Goal: Task Accomplishment & Management: Manage account settings

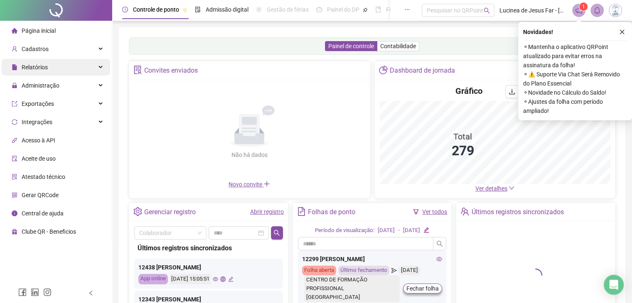
click at [37, 71] on span "Relatórios" at bounding box center [35, 67] width 26 height 7
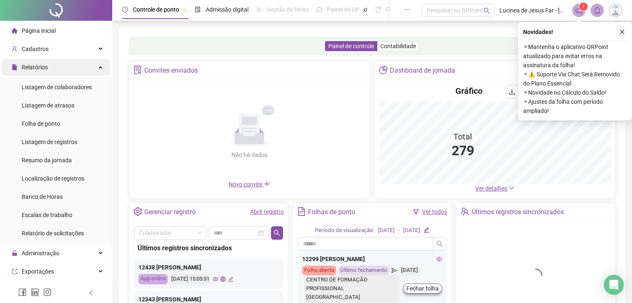
click at [37, 71] on span "Relatórios" at bounding box center [35, 67] width 26 height 7
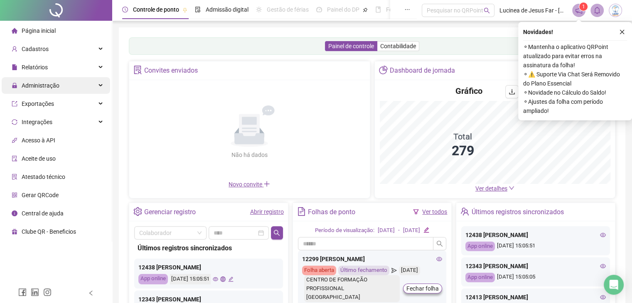
click at [38, 84] on span "Administração" at bounding box center [41, 85] width 38 height 7
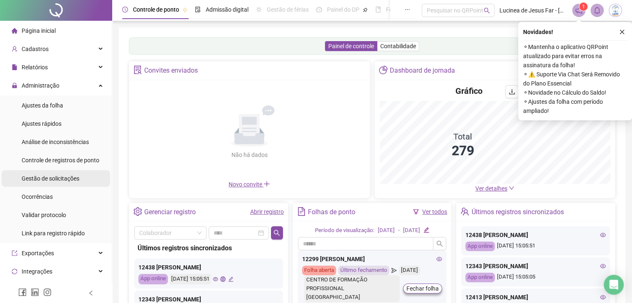
click at [50, 175] on span "Gestão de solicitações" at bounding box center [51, 178] width 58 height 7
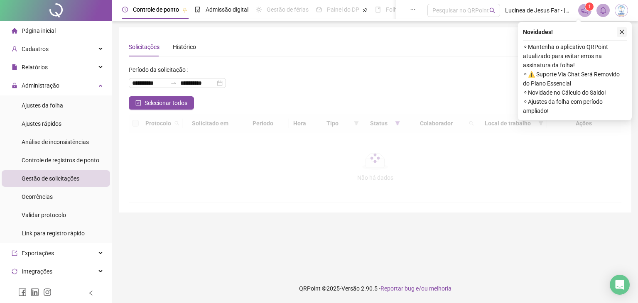
click at [622, 32] on icon "close" at bounding box center [622, 32] width 6 height 6
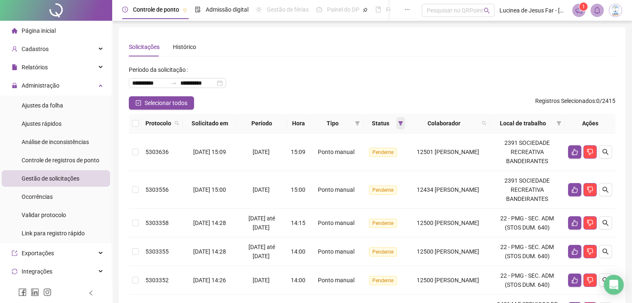
click at [398, 125] on icon "filter" at bounding box center [400, 123] width 5 height 4
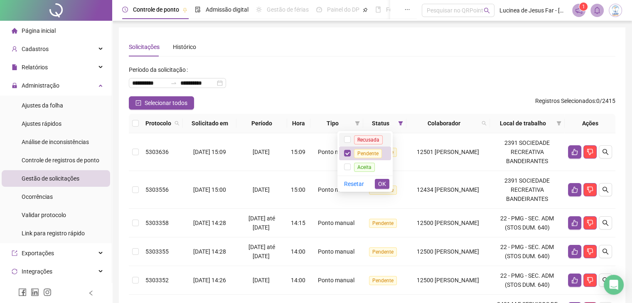
click at [362, 137] on span "Recusada" at bounding box center [368, 139] width 29 height 9
click at [364, 167] on span "Aceita" at bounding box center [364, 167] width 21 height 9
click at [384, 180] on span "OK" at bounding box center [382, 183] width 8 height 9
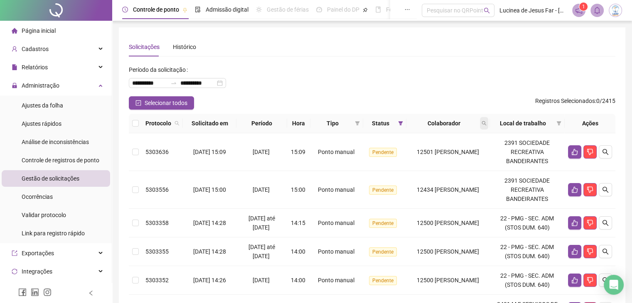
click at [488, 122] on span at bounding box center [484, 123] width 8 height 12
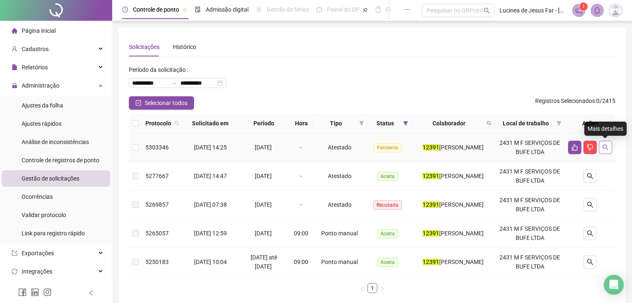
click at [608, 147] on button "button" at bounding box center [604, 147] width 13 height 13
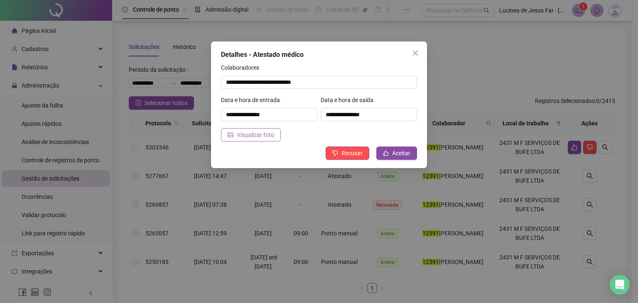
click at [266, 132] on span "Visualizar foto" at bounding box center [255, 134] width 37 height 9
click at [416, 50] on icon "close" at bounding box center [415, 53] width 7 height 7
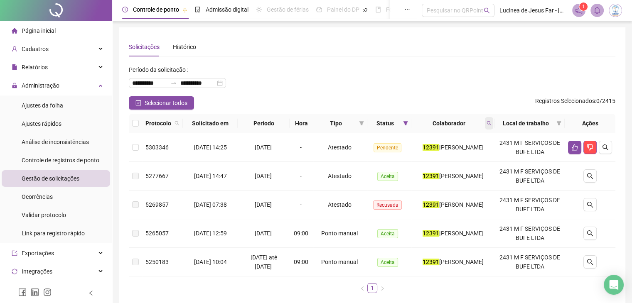
click at [491, 122] on icon "search" at bounding box center [488, 123] width 5 height 5
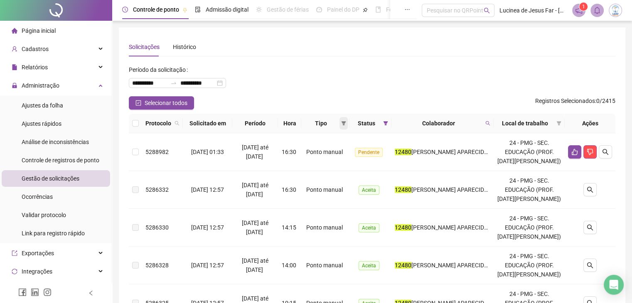
click at [348, 125] on span at bounding box center [343, 123] width 8 height 12
click at [327, 149] on span "Atestado" at bounding box center [325, 152] width 24 height 7
click at [347, 180] on span "OK" at bounding box center [346, 182] width 8 height 9
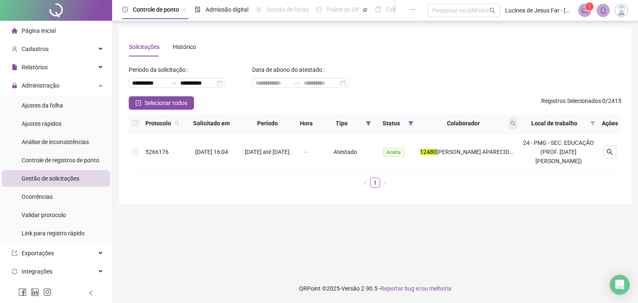
click at [515, 121] on icon "search" at bounding box center [512, 123] width 5 height 5
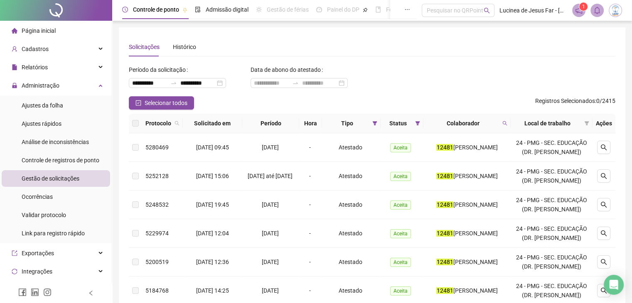
click at [507, 125] on div "Colaborador" at bounding box center [466, 123] width 80 height 9
click at [507, 123] on icon "search" at bounding box center [504, 123] width 5 height 5
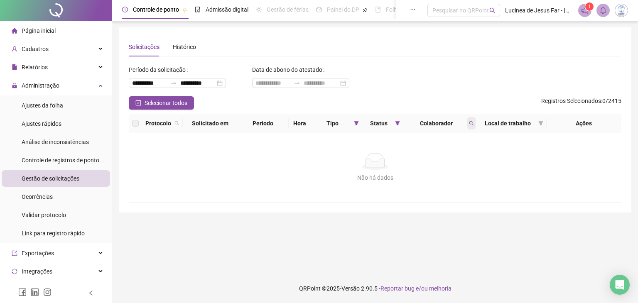
click at [470, 124] on icon "search" at bounding box center [471, 123] width 5 height 5
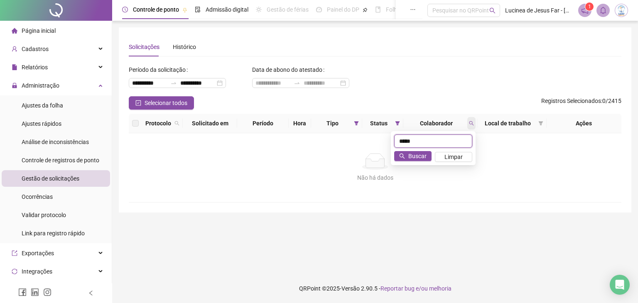
type input "*****"
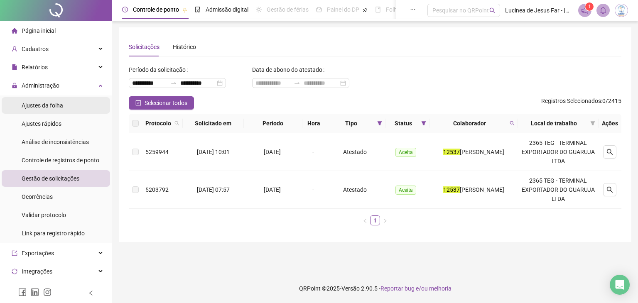
click at [51, 104] on span "Ajustes da folha" at bounding box center [43, 105] width 42 height 7
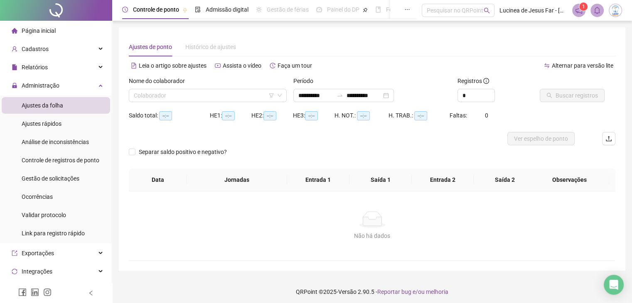
type input "**********"
